Goal: Information Seeking & Learning: Understand process/instructions

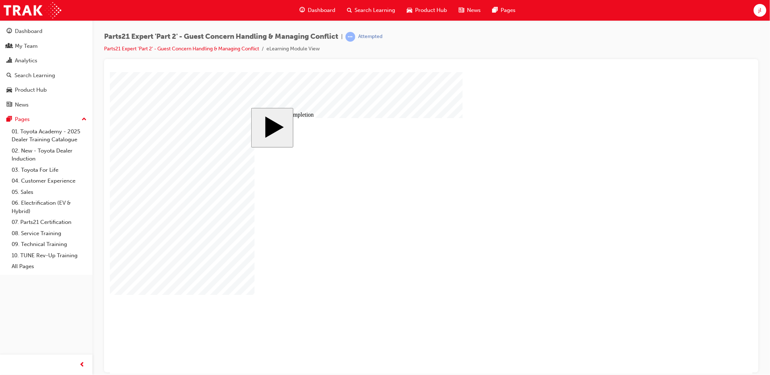
drag, startPoint x: 470, startPoint y: 251, endPoint x: 453, endPoint y: 253, distance: 17.1
type input "3"
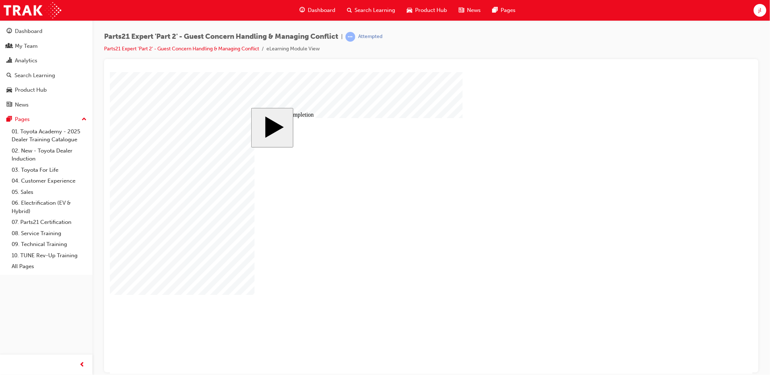
type input "6"
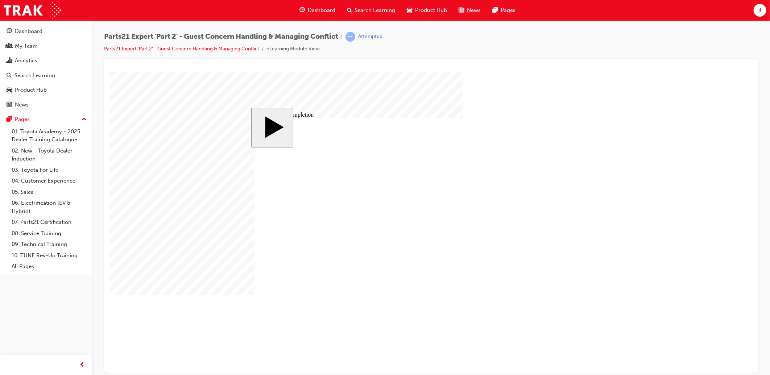
drag, startPoint x: 462, startPoint y: 263, endPoint x: 444, endPoint y: 264, distance: 18.2
type input "6"
type input "5"
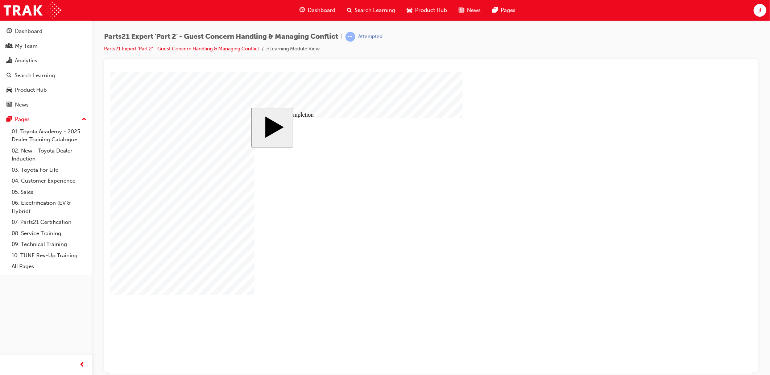
type input "5"
type input "50"
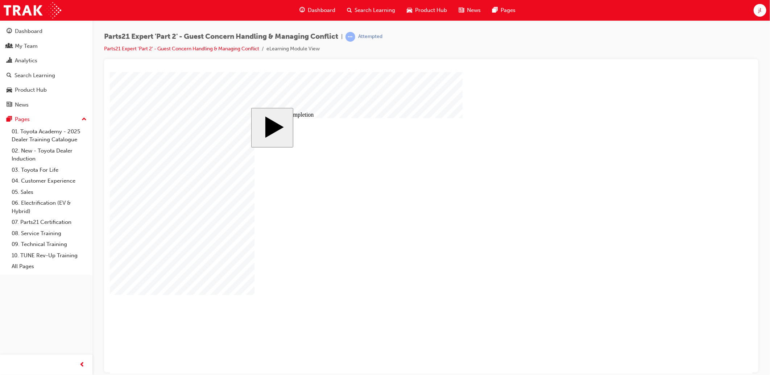
type input "16"
type input "4"
type input "12"
type input "3"
type input "50"
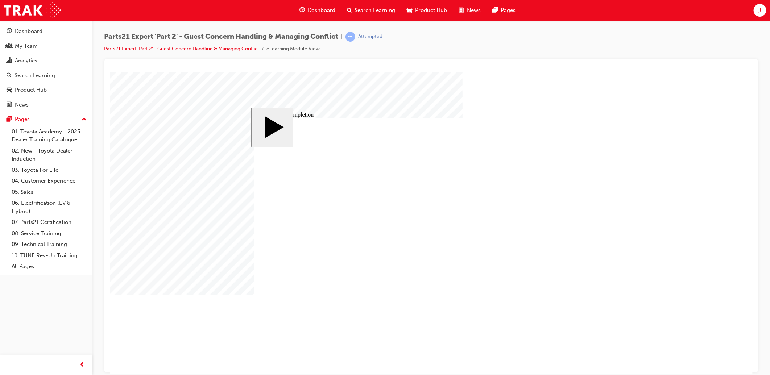
type input "3"
type input "6"
type input "50"
type input "4"
type input "16"
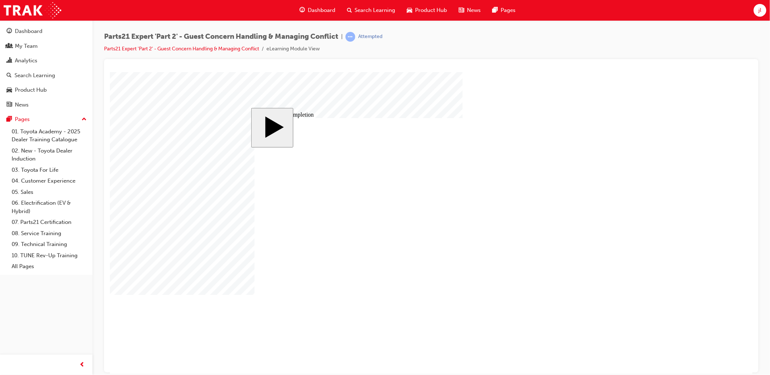
type input "25"
type input "16"
type input "4"
type input "12"
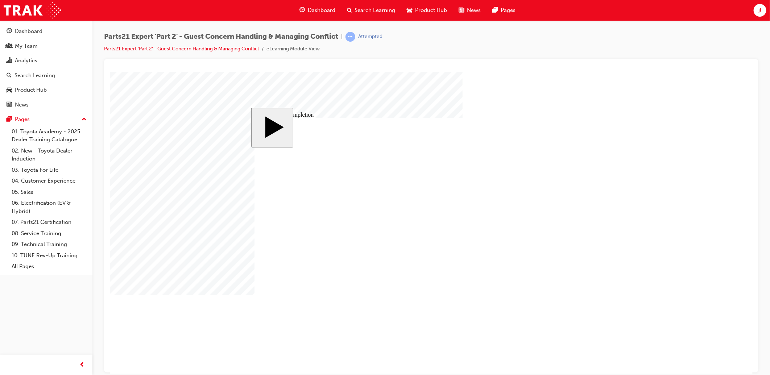
type input "3"
type input "50"
type input "3"
type input "6"
type input "50"
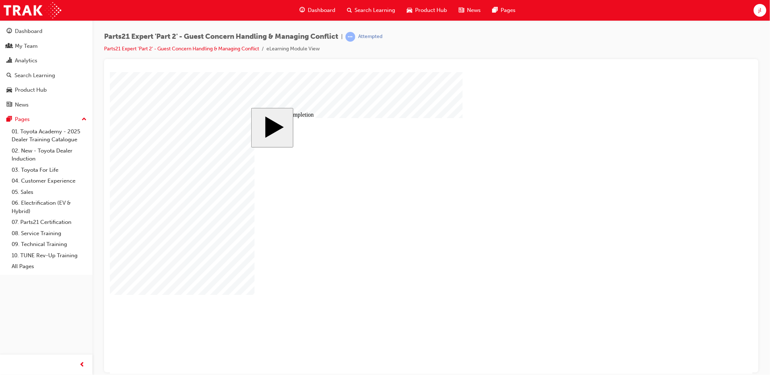
type input "4"
type input "16"
type input "25"
drag, startPoint x: 470, startPoint y: 258, endPoint x: 443, endPoint y: 258, distance: 26.5
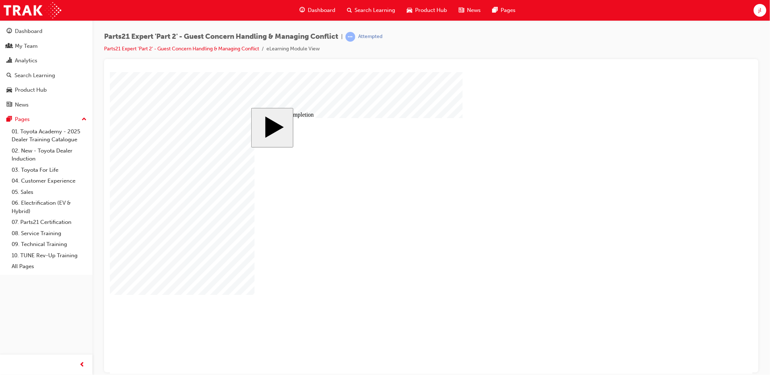
type input "1"
type input "16"
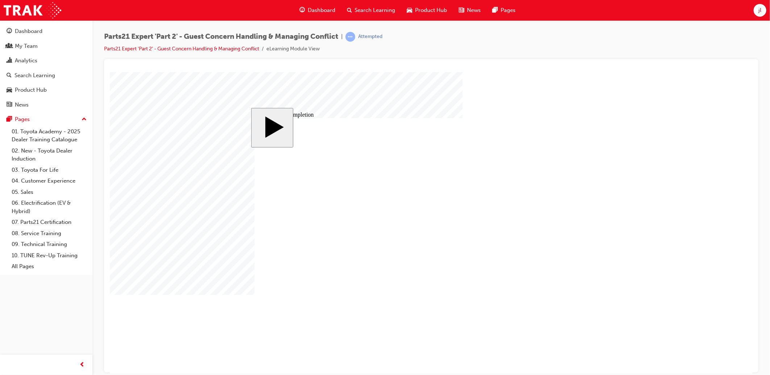
drag, startPoint x: 470, startPoint y: 263, endPoint x: 451, endPoint y: 262, distance: 19.3
type input "1"
type input "19"
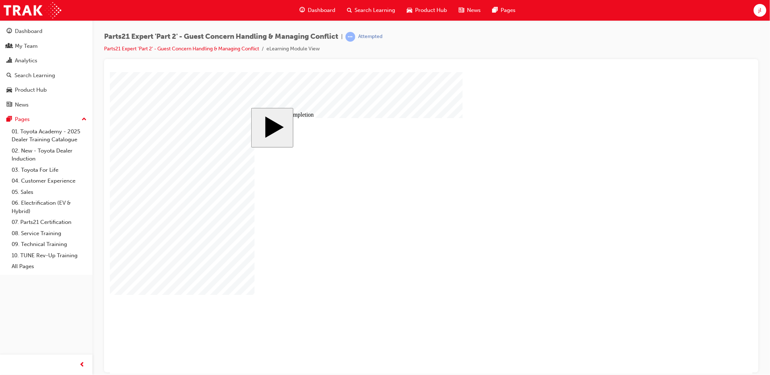
type input "19"
type input "16"
type input "4"
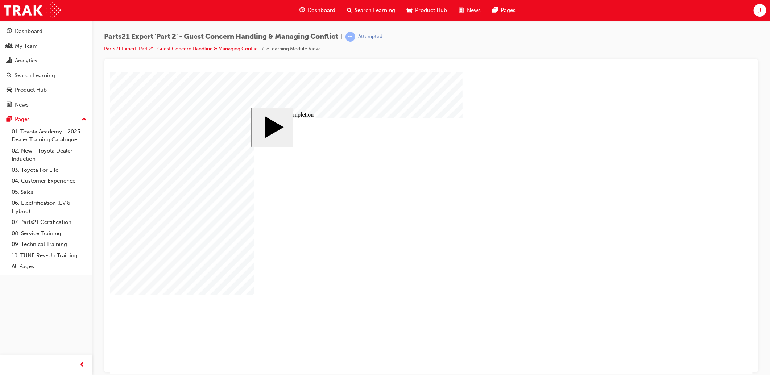
type input "12"
type input "3"
type input "19"
type input "3"
type input "6"
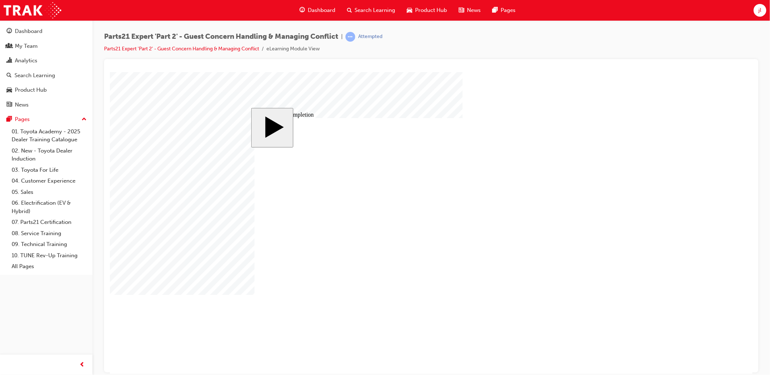
type input "50"
type input "4"
type input "16"
type input "25"
type input "16"
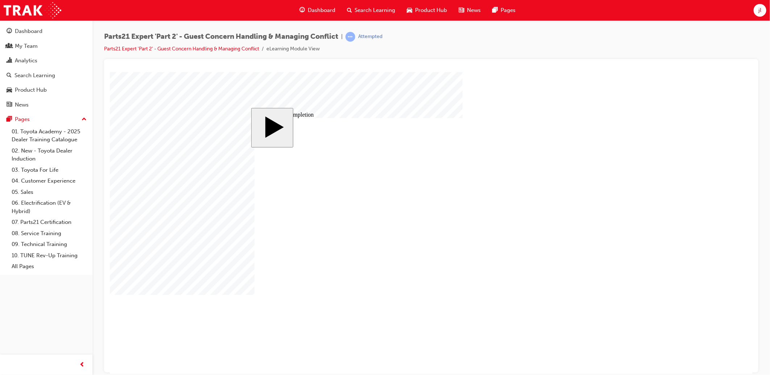
type input "4"
type input "12"
type input "3"
type input "19"
type input "3"
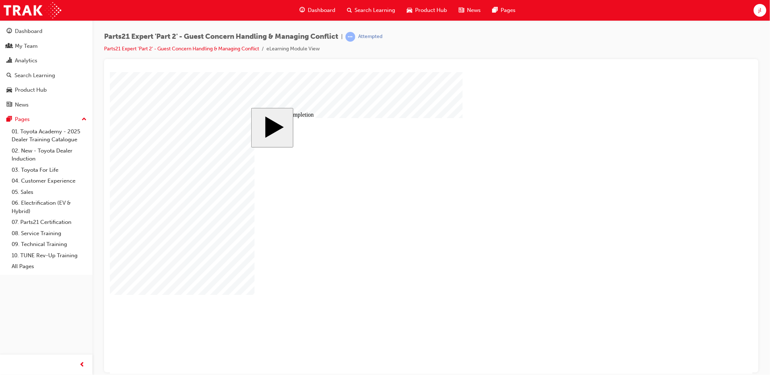
type input "6"
type input "50"
type input "4"
type input "16"
type input "25"
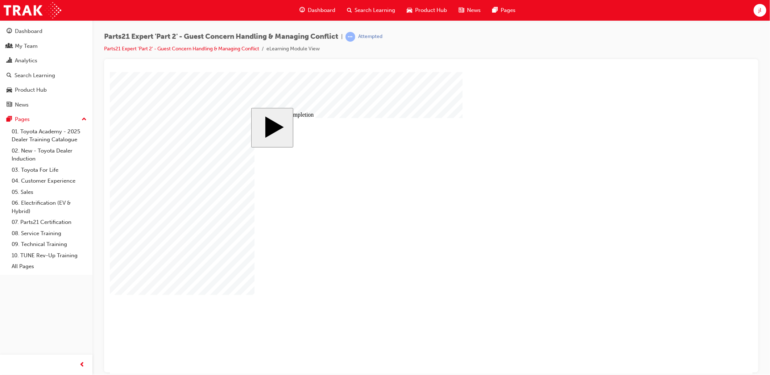
drag, startPoint x: 452, startPoint y: 257, endPoint x: 428, endPoint y: 256, distance: 24.7
drag, startPoint x: 471, startPoint y: 256, endPoint x: 451, endPoint y: 256, distance: 20.3
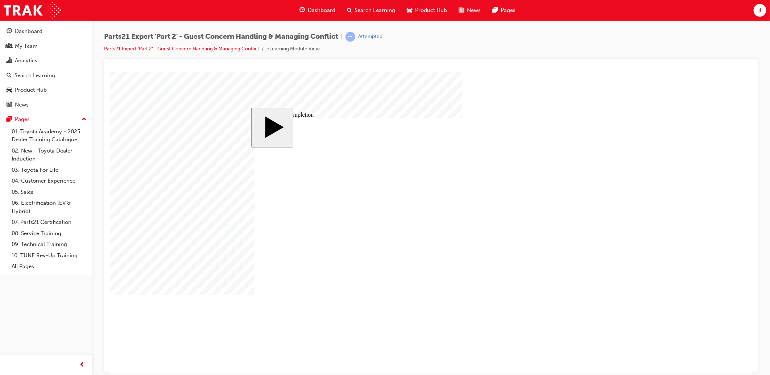
drag, startPoint x: 470, startPoint y: 255, endPoint x: 463, endPoint y: 255, distance: 7.6
type input "5"
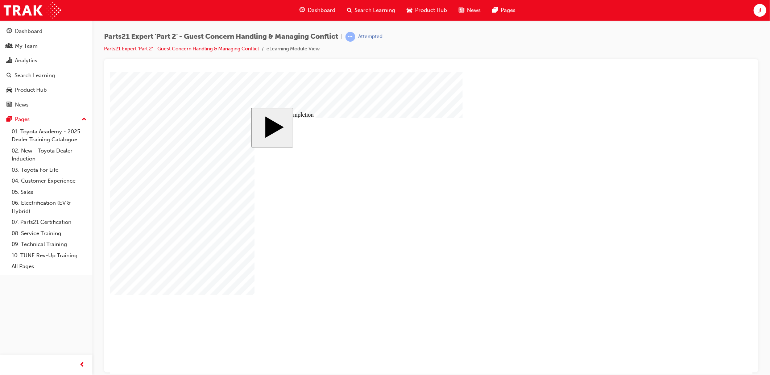
drag, startPoint x: 462, startPoint y: 263, endPoint x: 457, endPoint y: 263, distance: 4.7
type input "6"
type input "60"
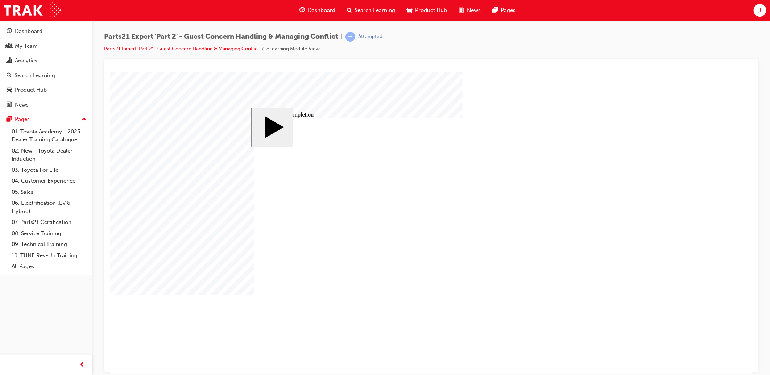
type input "60"
type input "16"
type input "4"
type input "12"
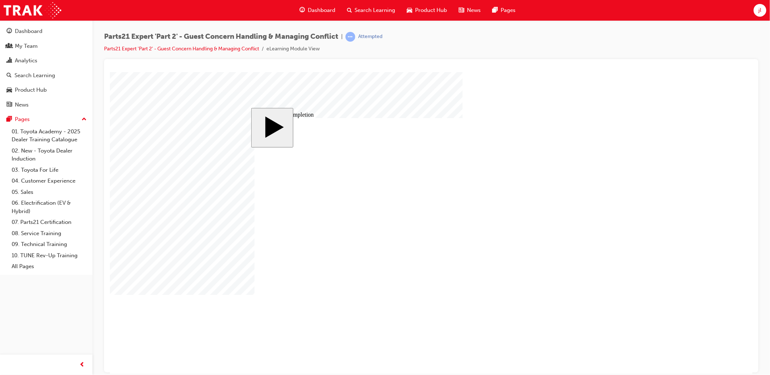
type input "3"
type input "60"
type input "3"
type input "6"
type input "50"
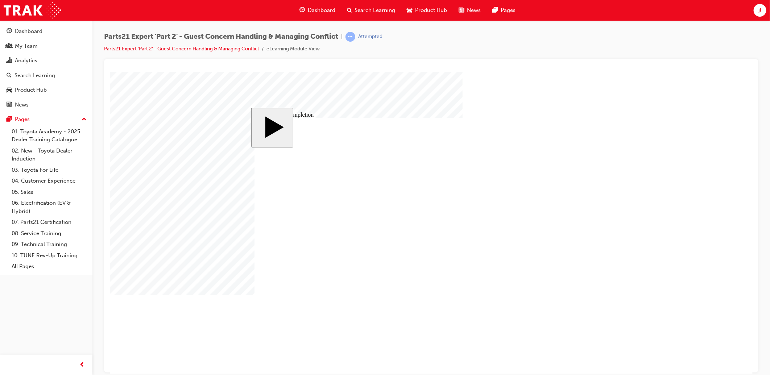
type input "4"
type input "16"
type input "25"
type input "16"
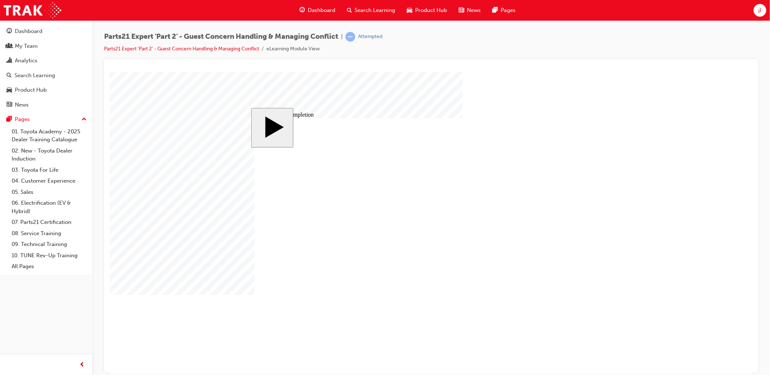
type input "4"
type input "12"
type input "3"
type input "60"
type input "3"
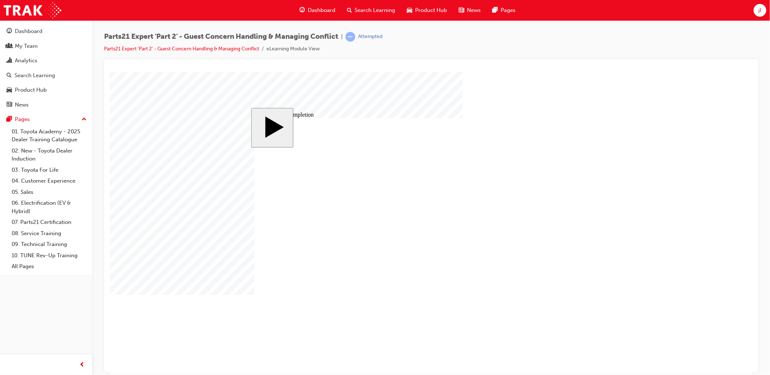
type input "6"
type input "50"
type input "4"
type input "16"
type input "25"
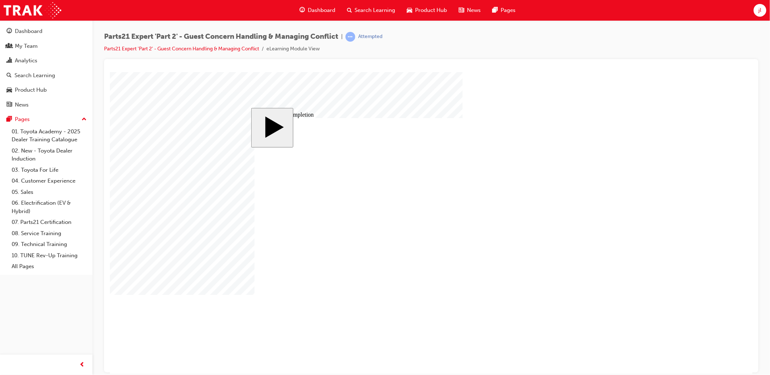
click at [631, 232] on body "slide: Course Completion Rectangle 1 Rectangle 2 That was incorrect, please try…" at bounding box center [431, 223] width 643 height 302
drag, startPoint x: 463, startPoint y: 258, endPoint x: 425, endPoint y: 255, distance: 37.8
type input "6"
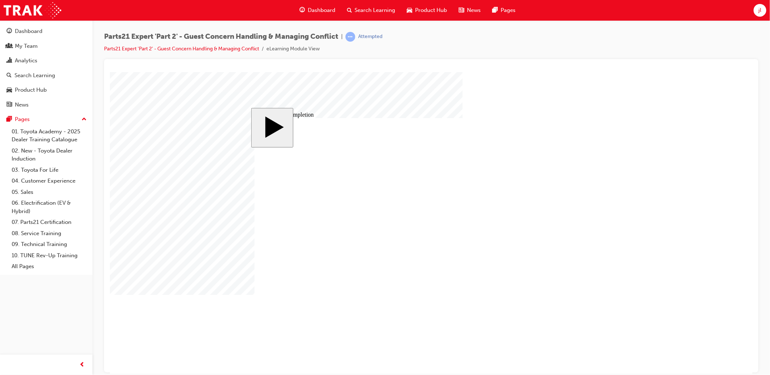
type input "6"
drag, startPoint x: 470, startPoint y: 262, endPoint x: 443, endPoint y: 263, distance: 26.9
type input "5"
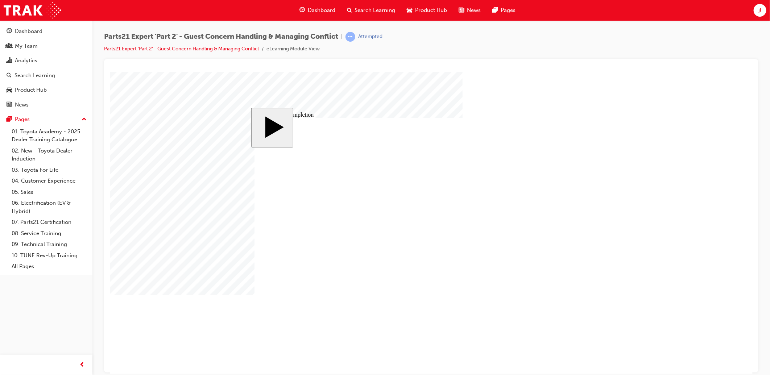
type input "50"
type input "16"
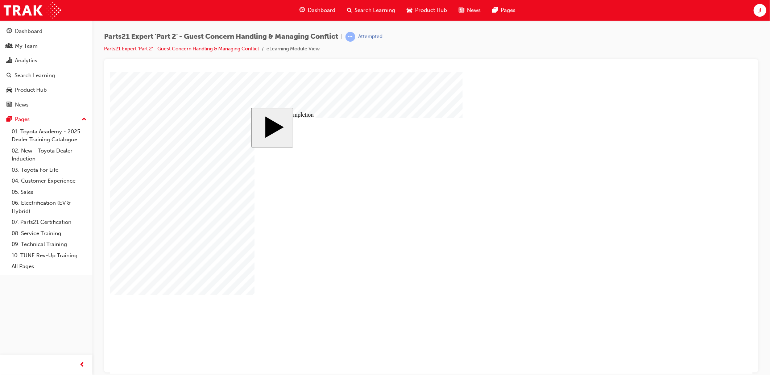
type input "4"
type input "12"
type input "3"
type input "50"
type input "3"
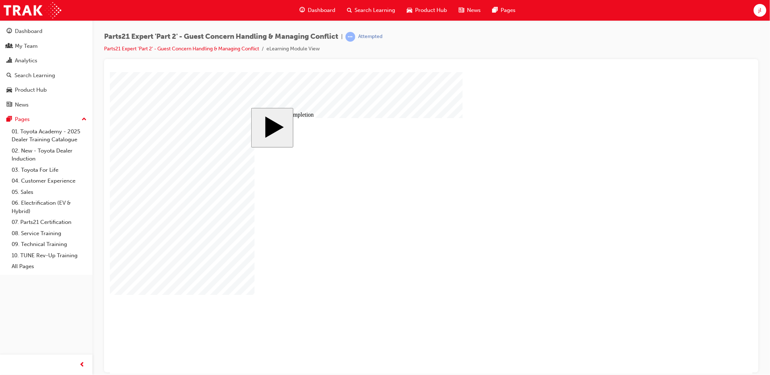
type input "6"
type input "50"
type input "4"
type input "16"
type input "25"
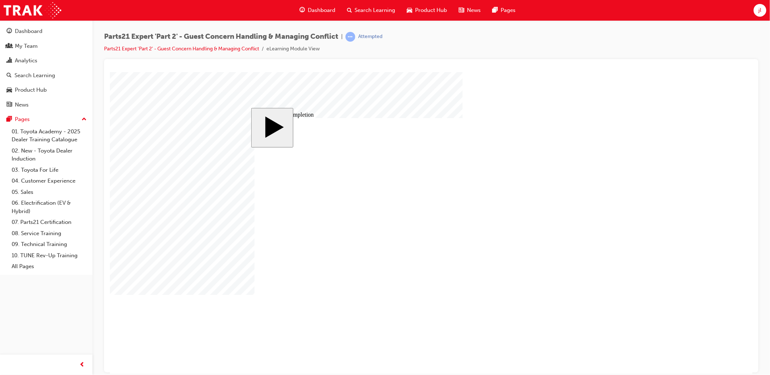
type input "16"
type input "4"
type input "12"
type input "3"
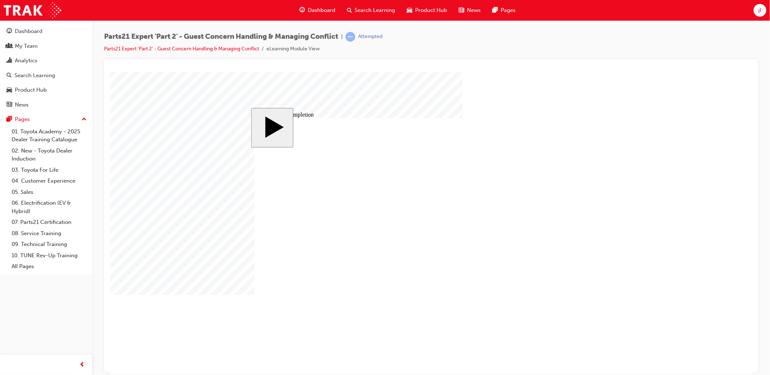
type input "50"
type input "3"
type input "6"
type input "50"
type input "4"
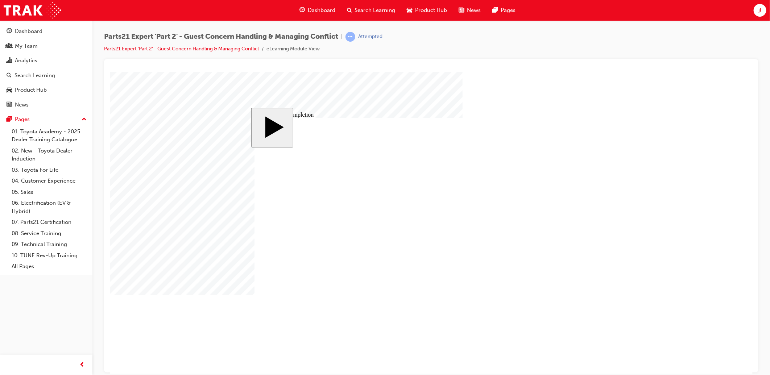
type input "16"
type input "25"
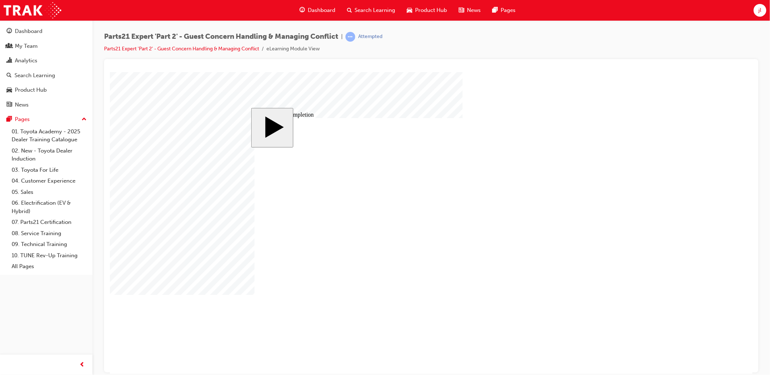
type input "1"
type input "16"
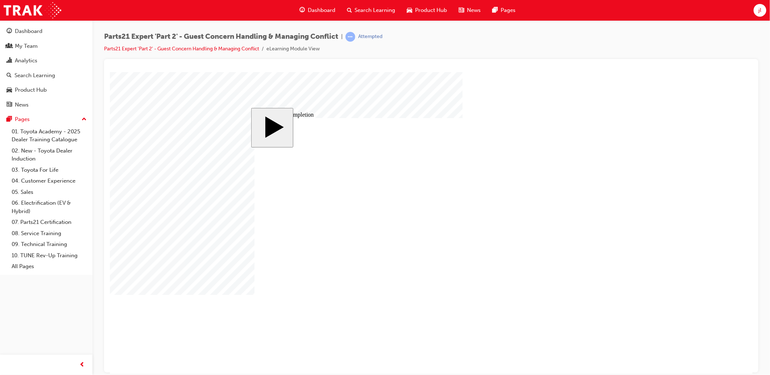
type input "4"
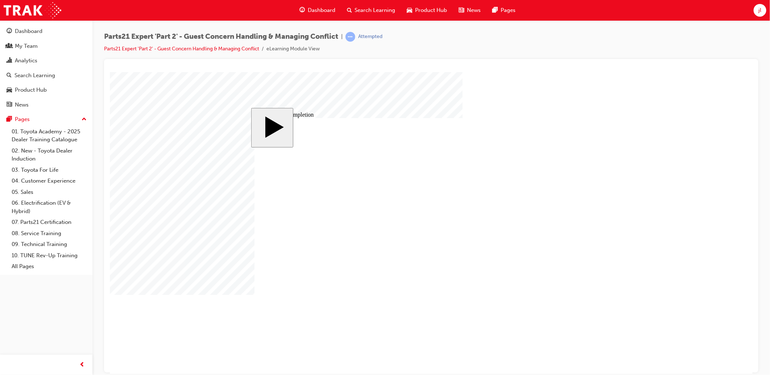
type input "1"
type input "12"
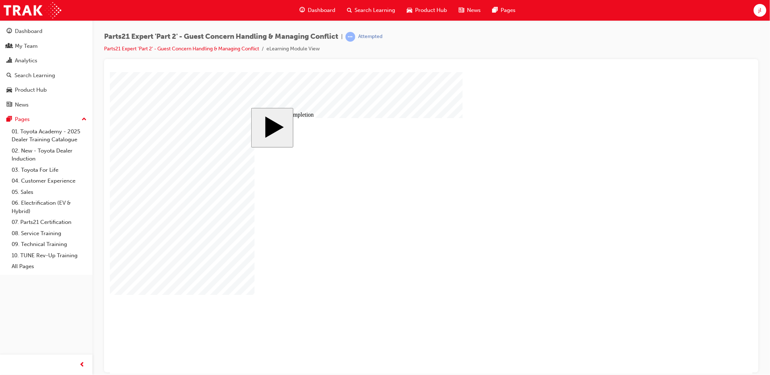
type input "3"
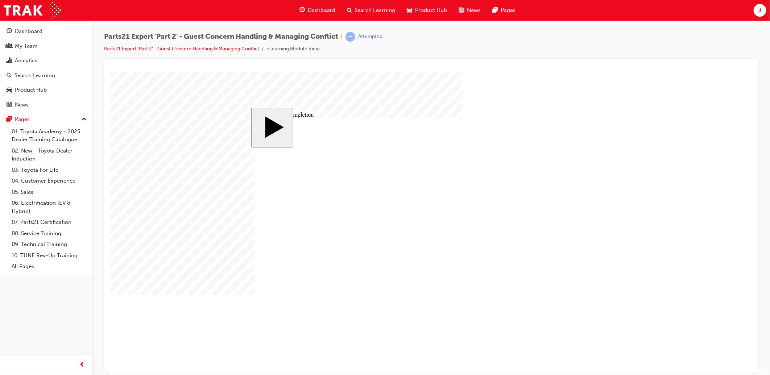
type input "6"
type input "5"
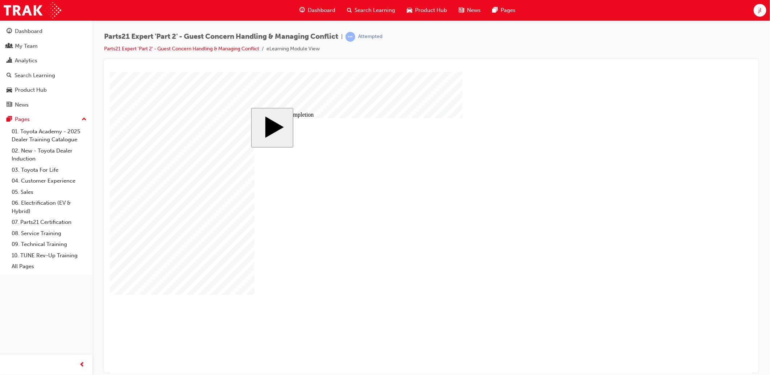
type input "5"
type input "50"
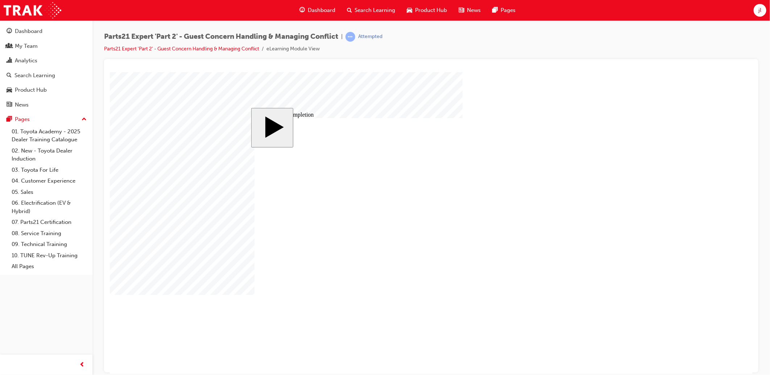
type input "3"
type input "6"
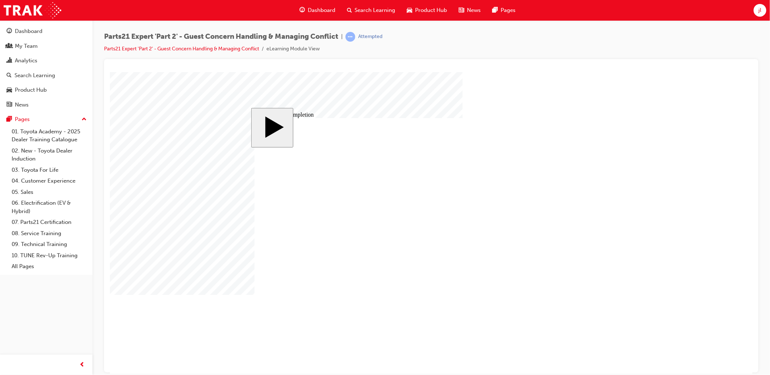
type input "6"
type input "5"
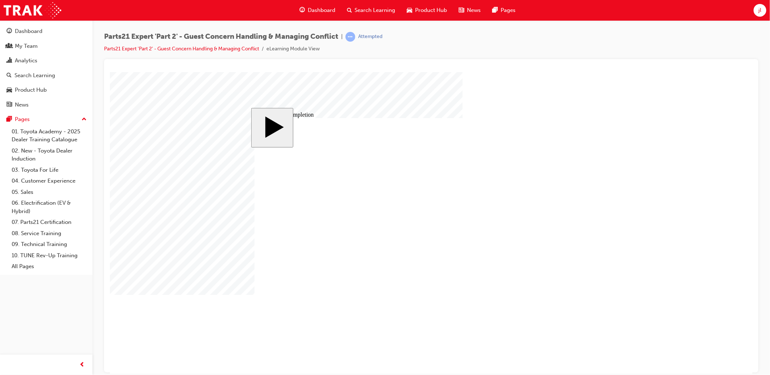
type input "50"
type input "4"
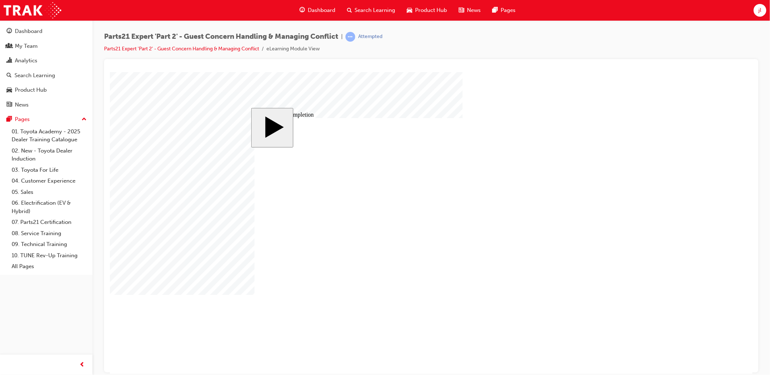
type input "4"
type input "1"
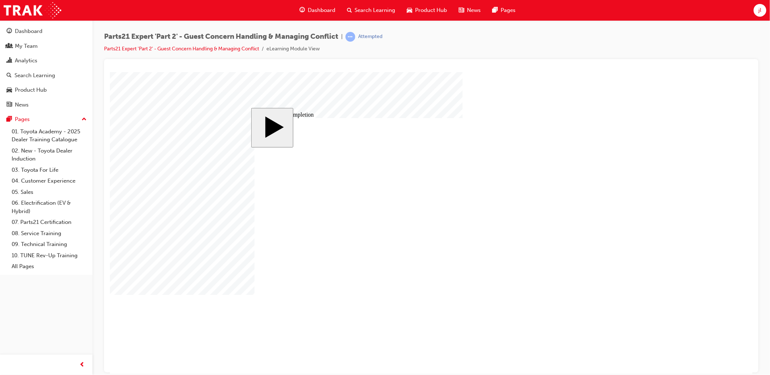
type input "16"
drag, startPoint x: 443, startPoint y: 303, endPoint x: 447, endPoint y: 303, distance: 4.0
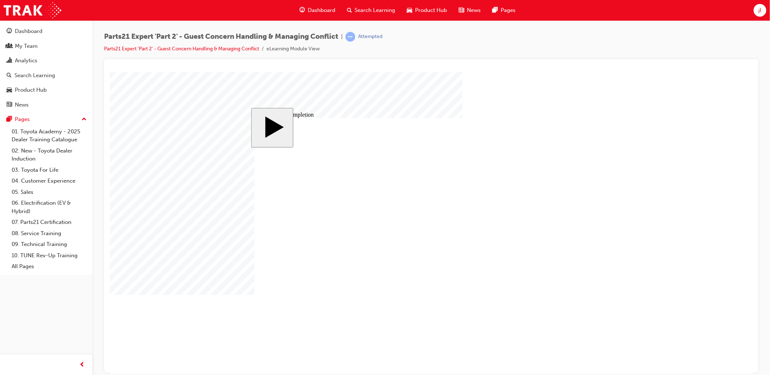
type input "2"
type input "25"
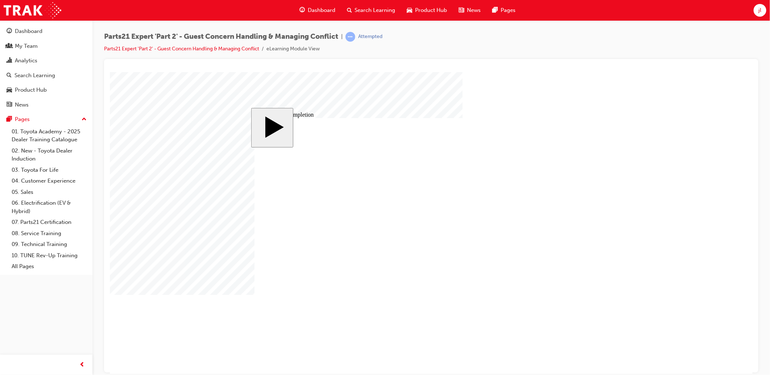
type input "25"
type input "16"
type input "4"
type input "12"
type input "3"
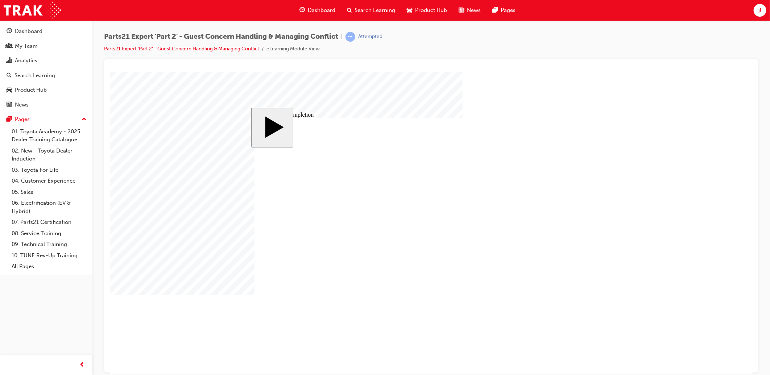
type input "6"
type input "50"
type input "3"
type input "6"
type input "50"
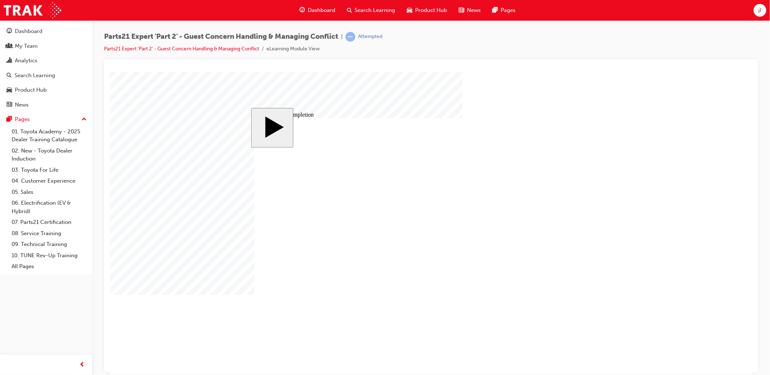
type input "4"
type input "16"
type input "25"
type input "16"
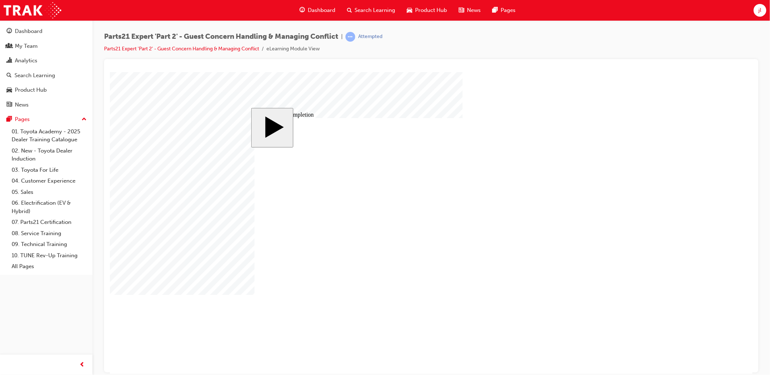
type input "4"
type input "12"
type input "3"
type input "50"
click at [672, 204] on body "slide: Course Completion Rectangle 1 Rectangle 2 That was incorrect, please try…" at bounding box center [431, 223] width 643 height 302
